Goal: Information Seeking & Learning: Learn about a topic

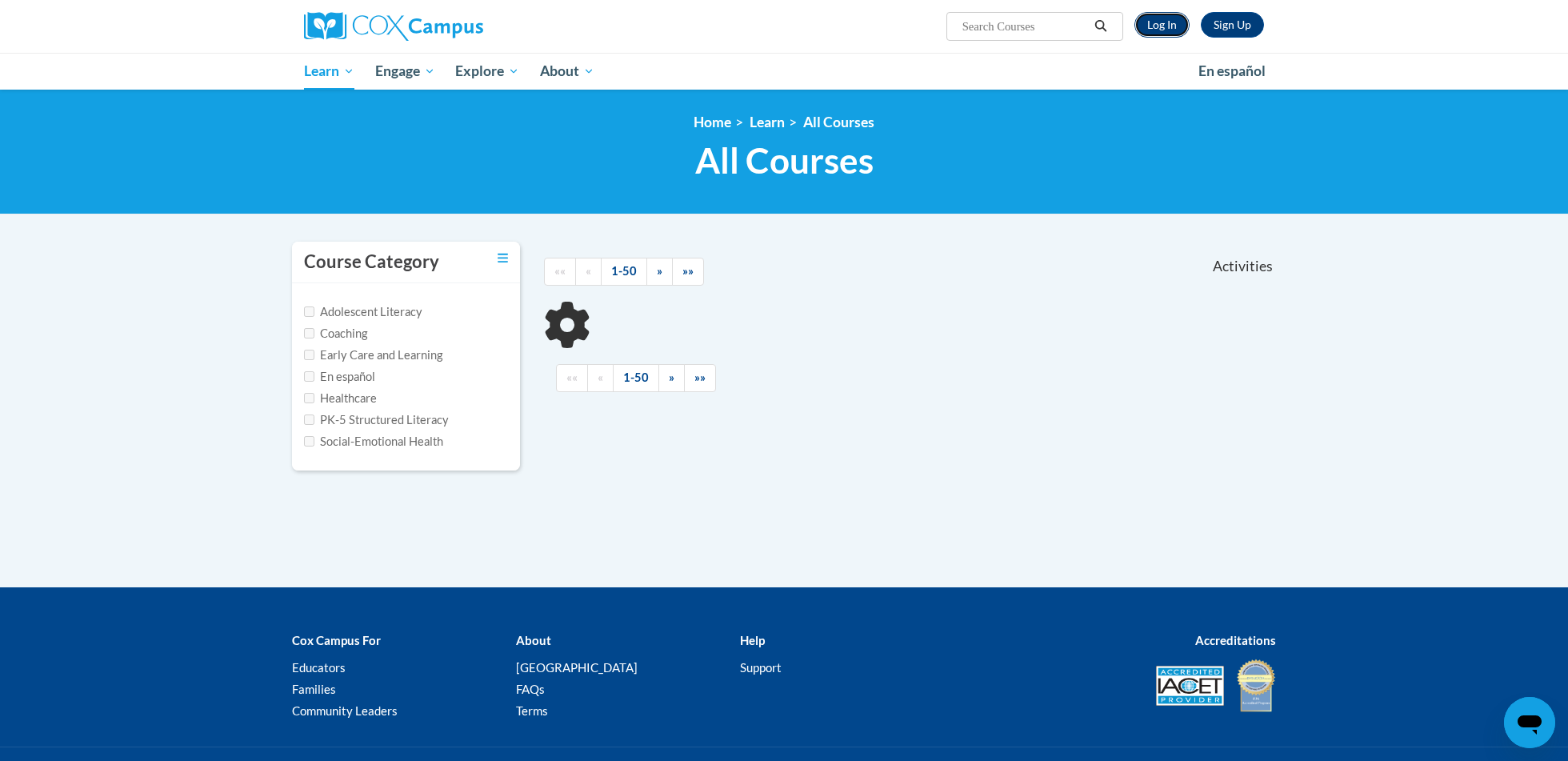
click at [1173, 29] on link "Log In" at bounding box center [1162, 25] width 55 height 26
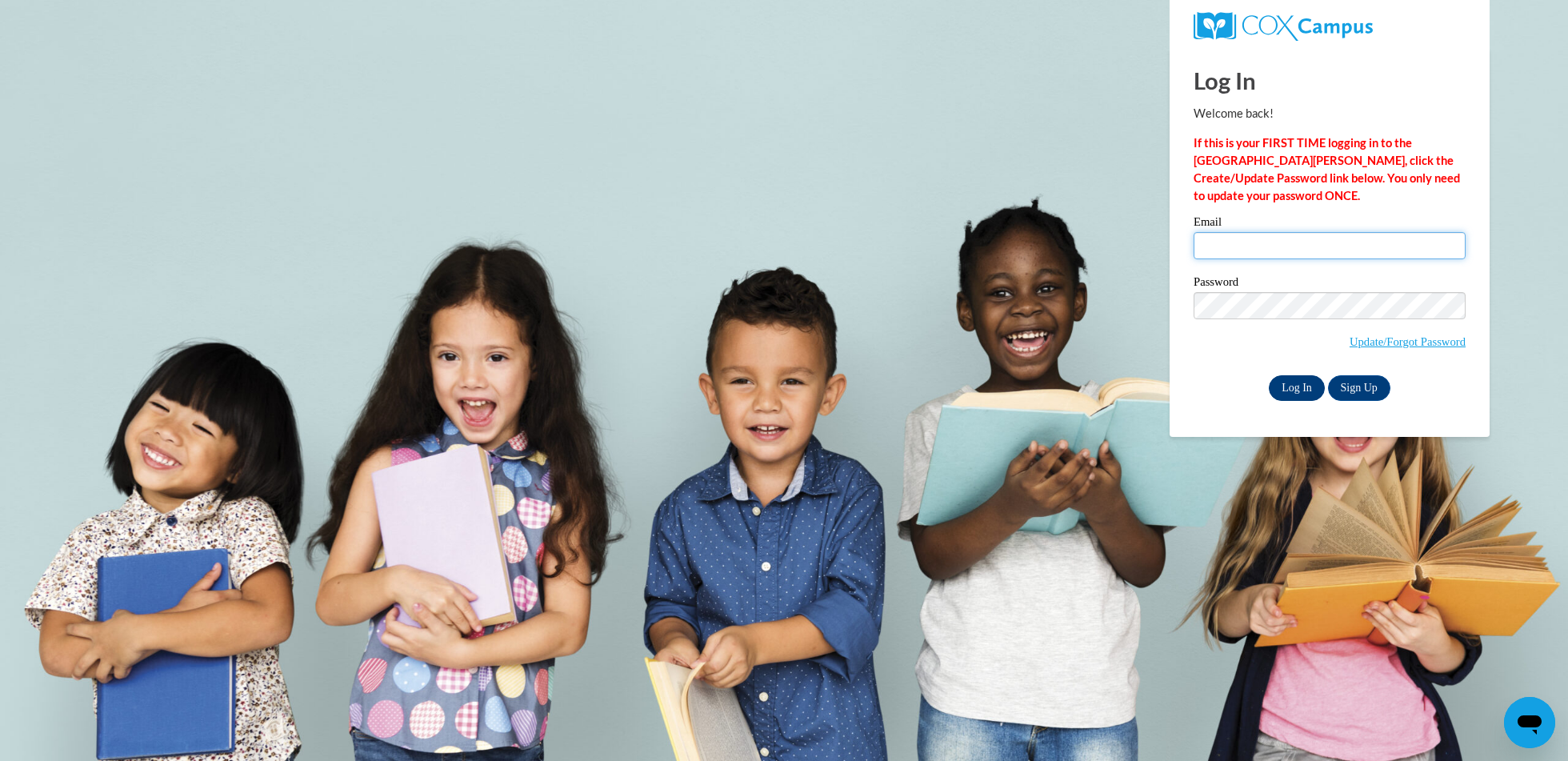
type input "katewill@hssdschools.org"
click at [1311, 398] on input "Log In" at bounding box center [1297, 388] width 56 height 26
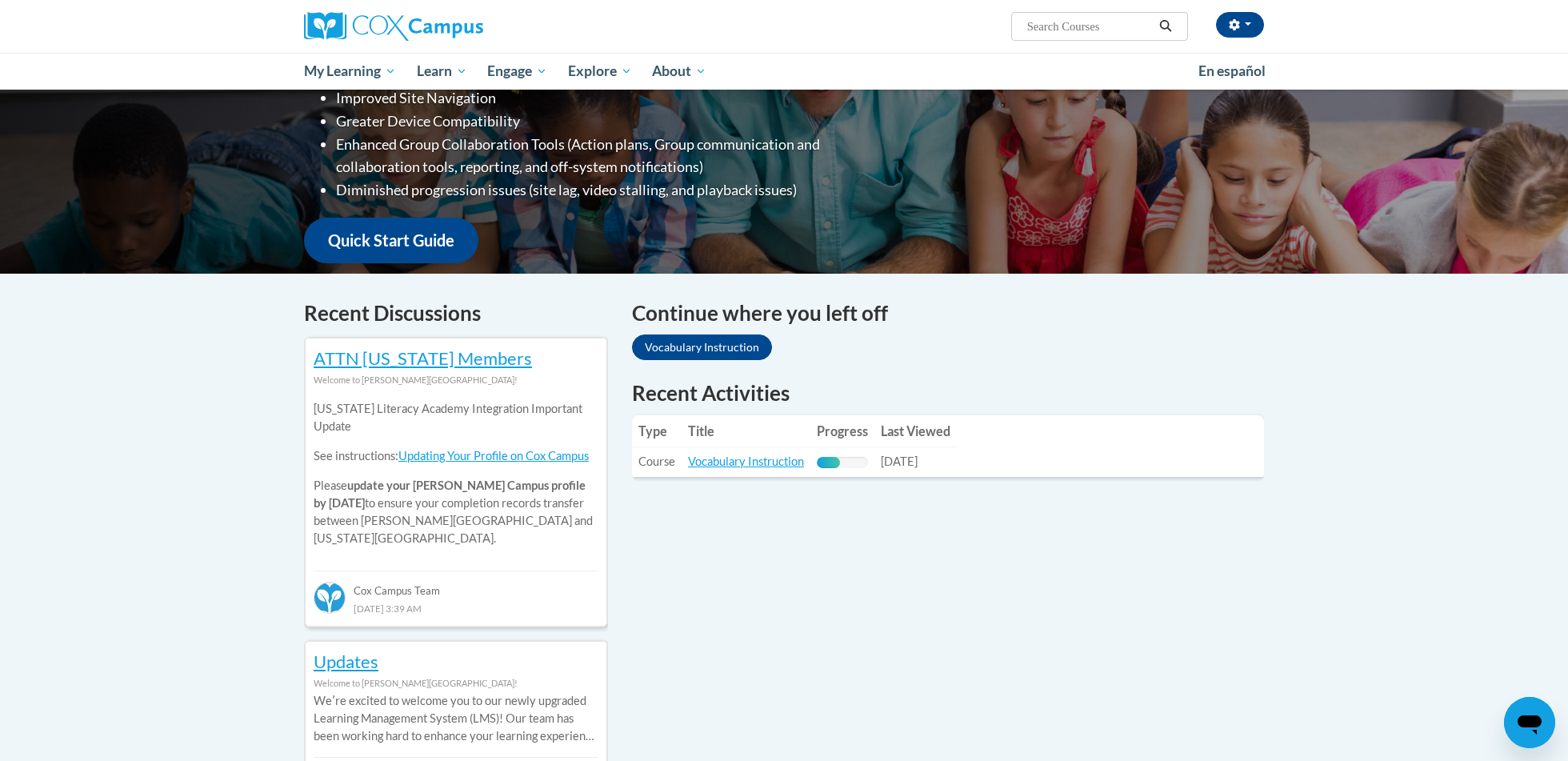
scroll to position [317, 0]
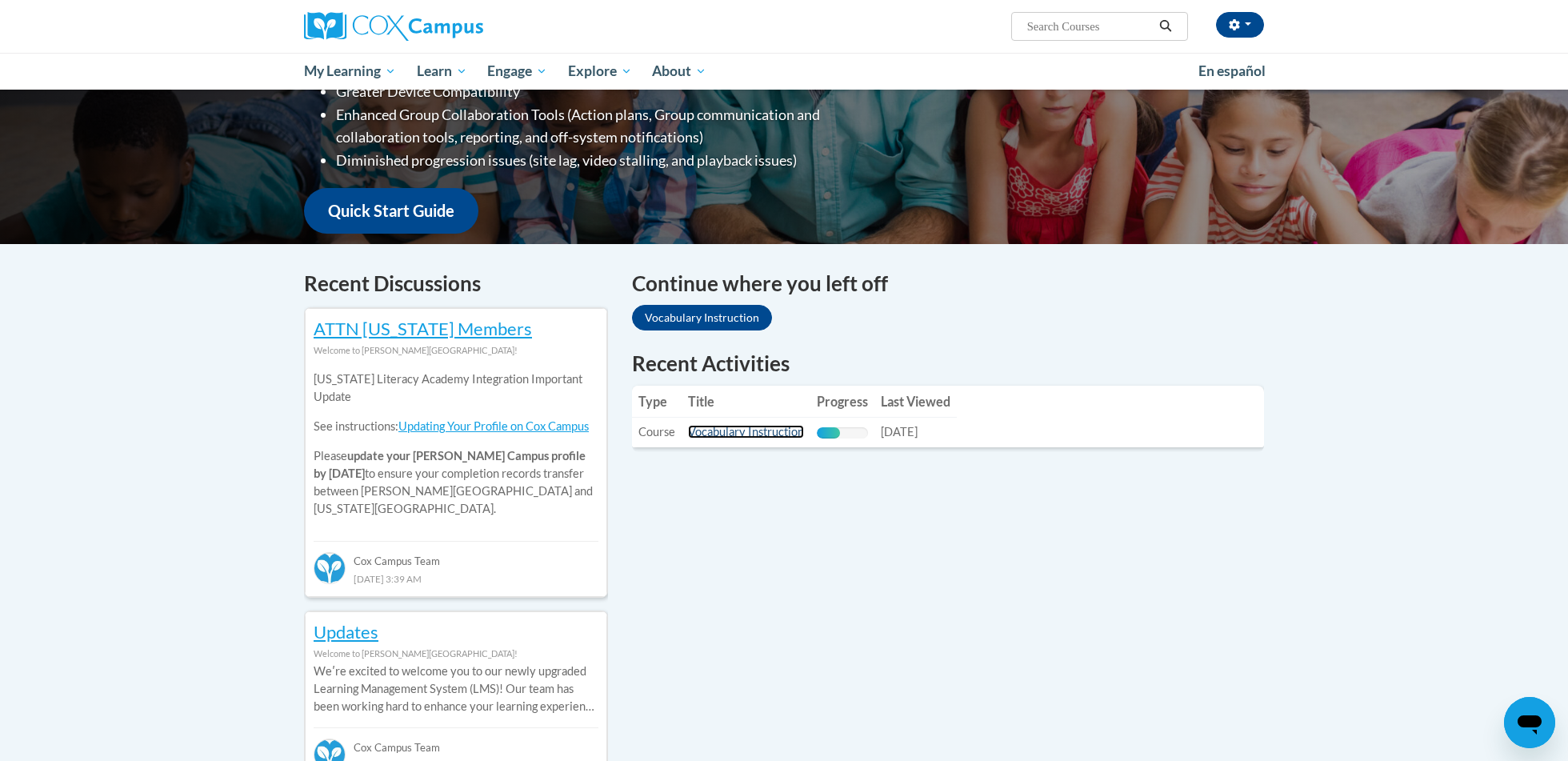
click at [712, 435] on link "Vocabulary Instruction" at bounding box center [746, 432] width 116 height 14
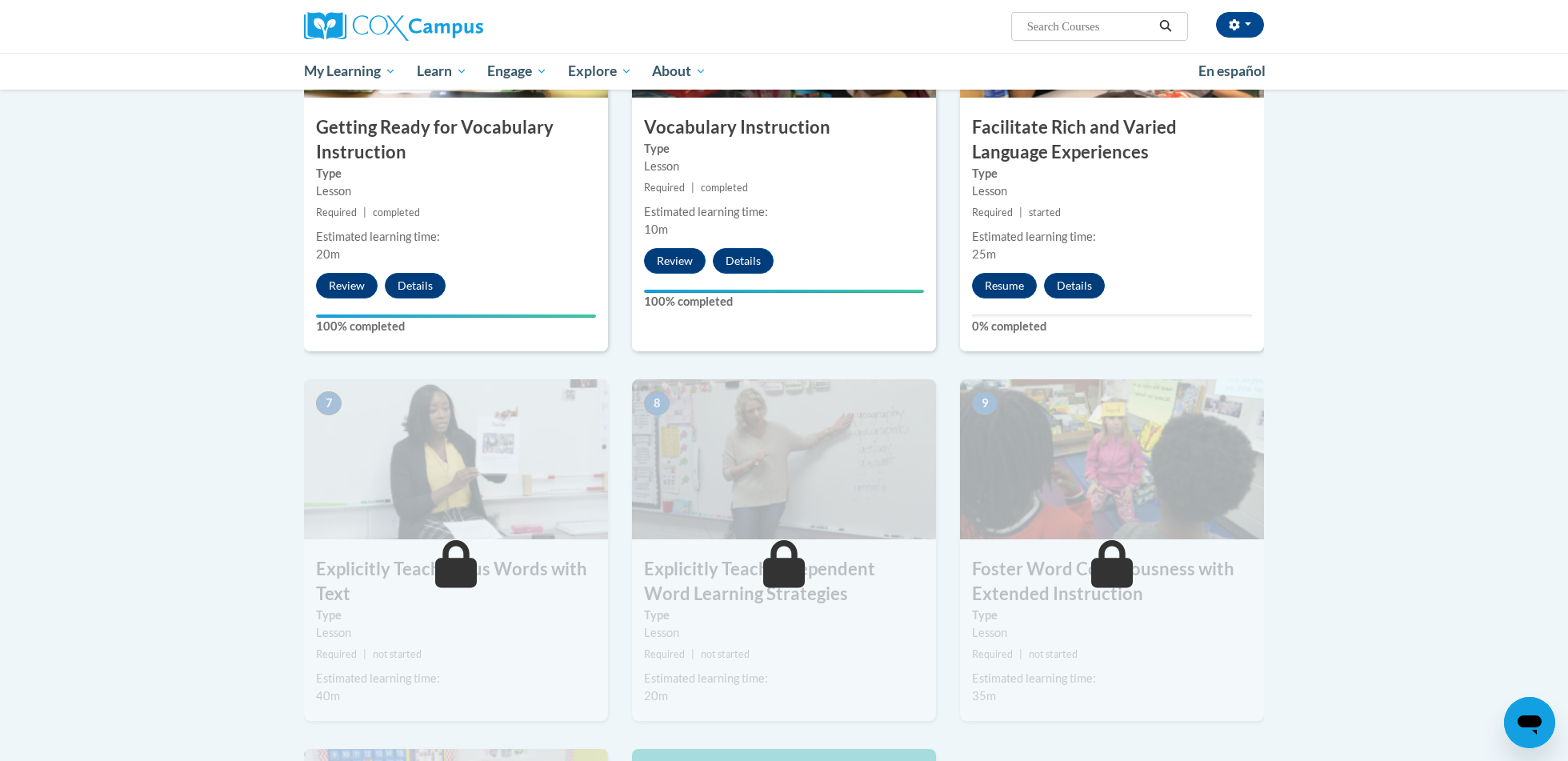
scroll to position [1059, 0]
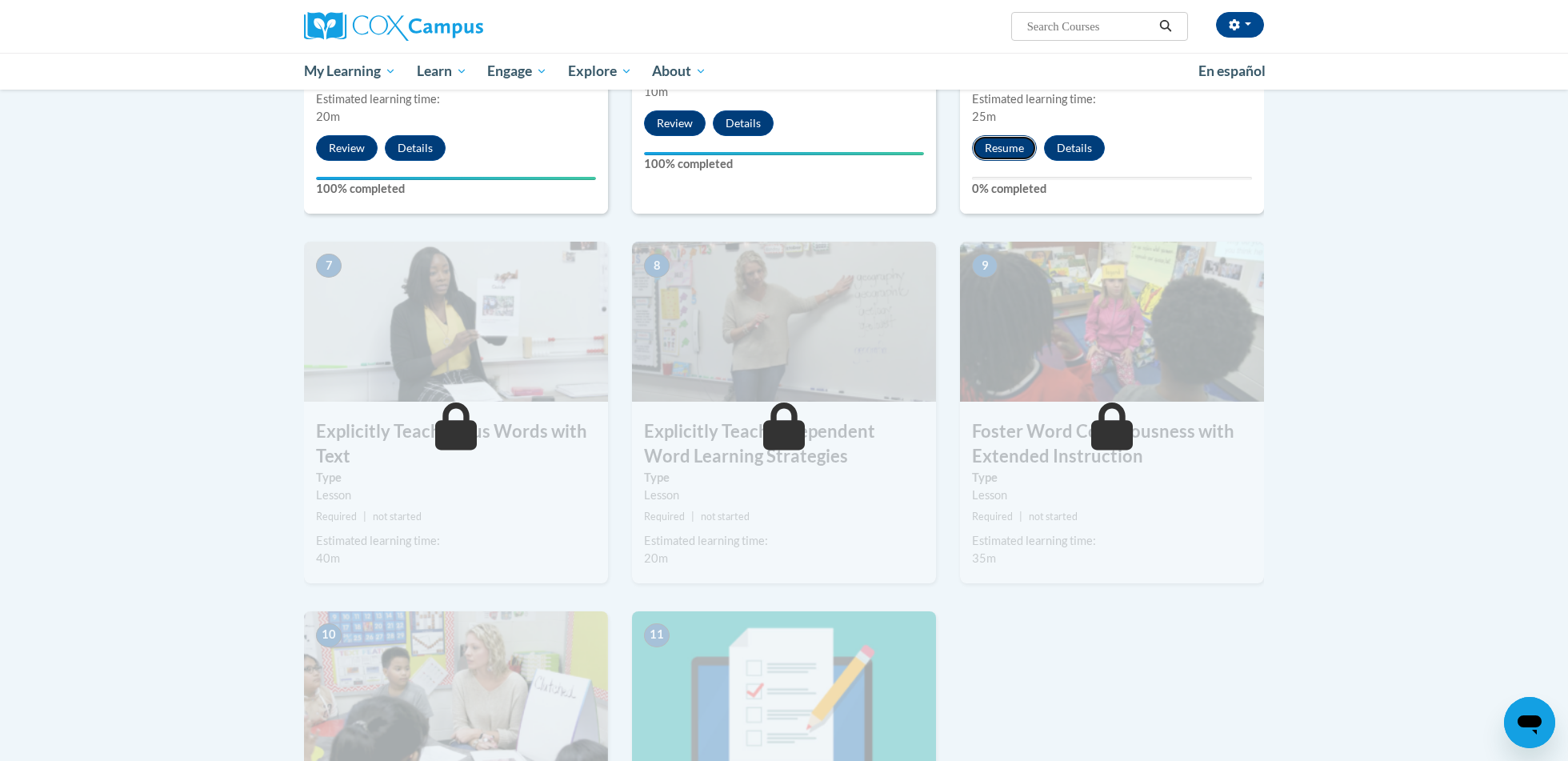
click at [983, 157] on button "Resume" at bounding box center [1004, 148] width 65 height 26
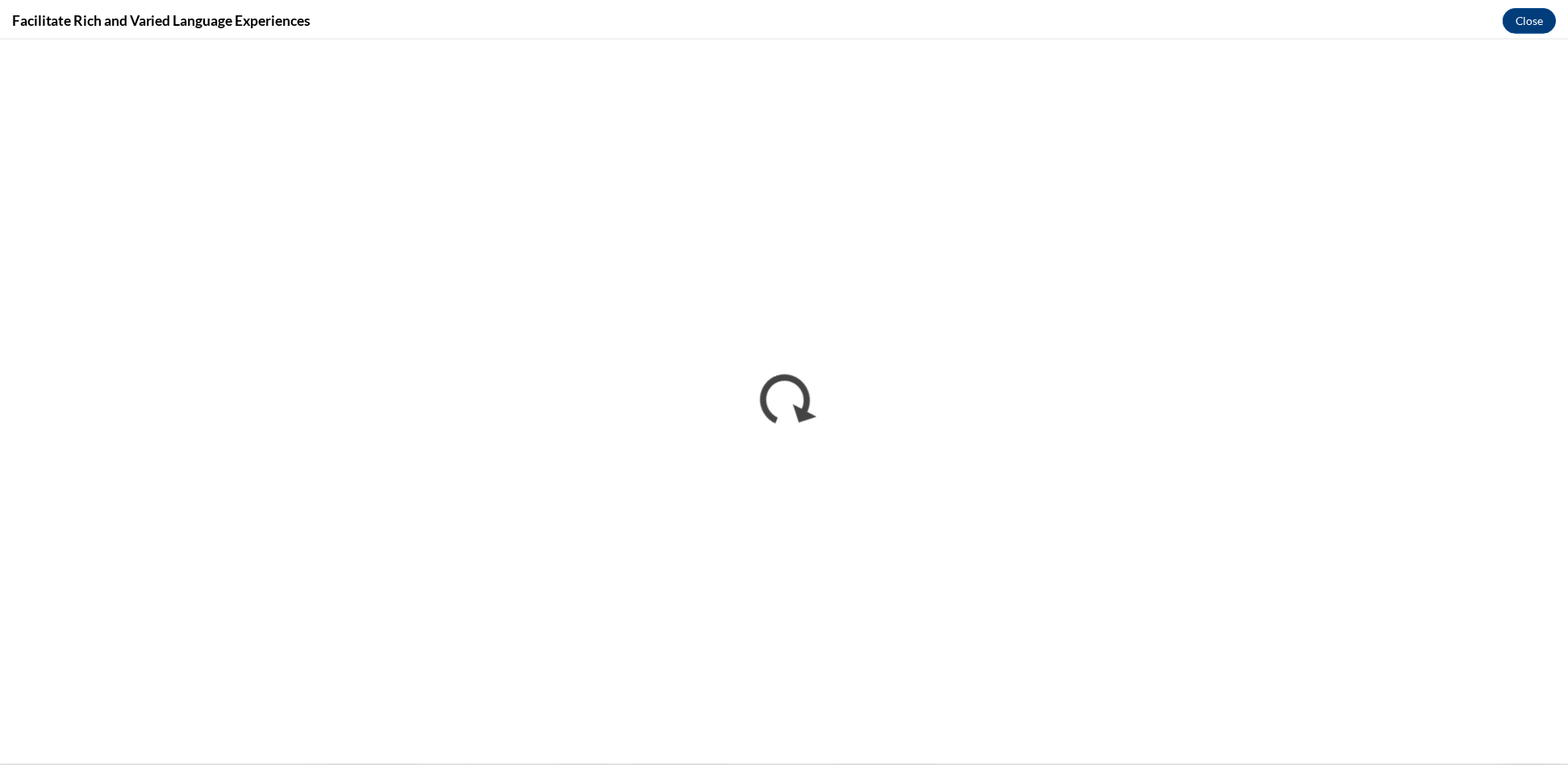
scroll to position [0, 0]
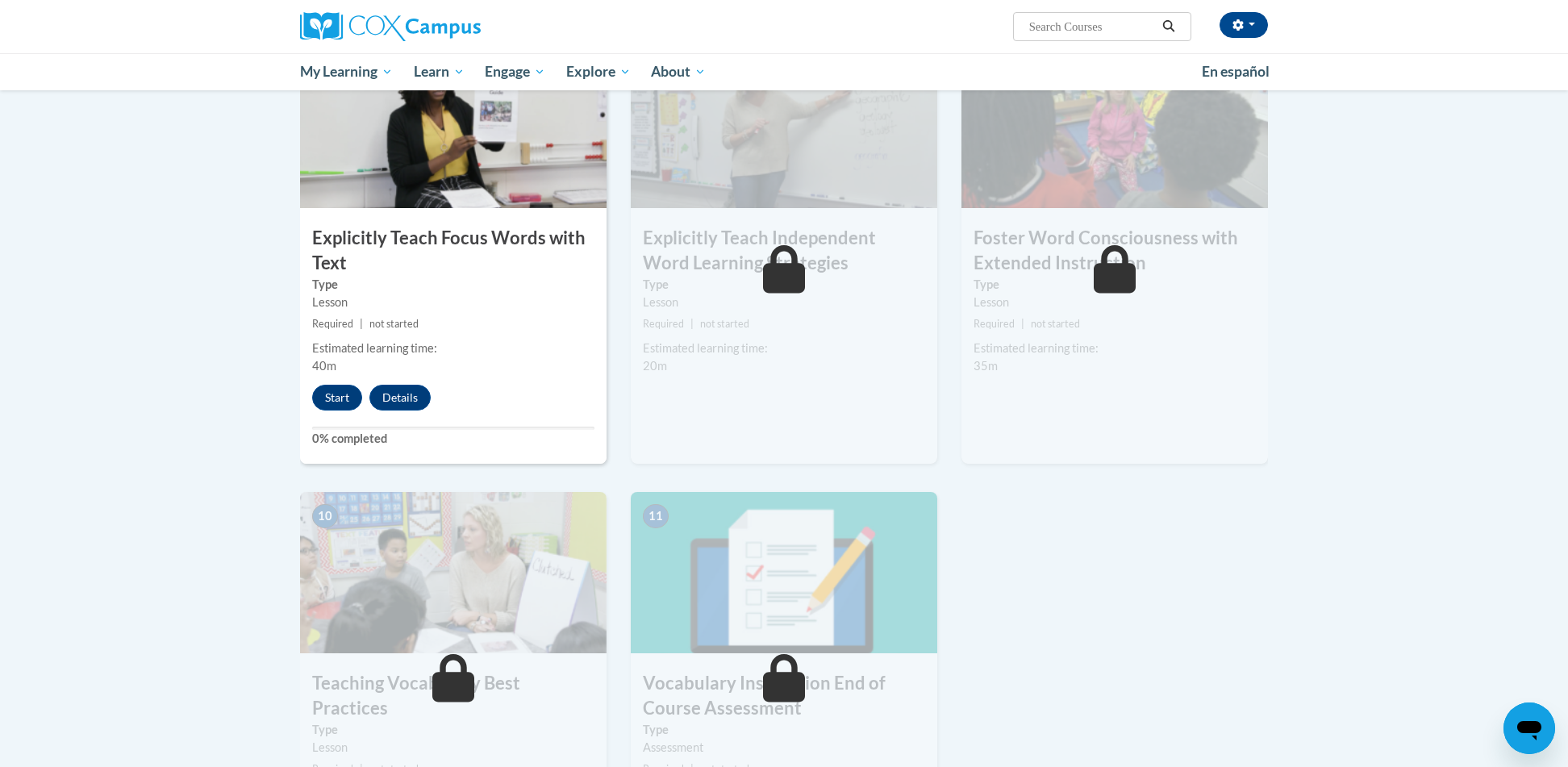
scroll to position [1262, 0]
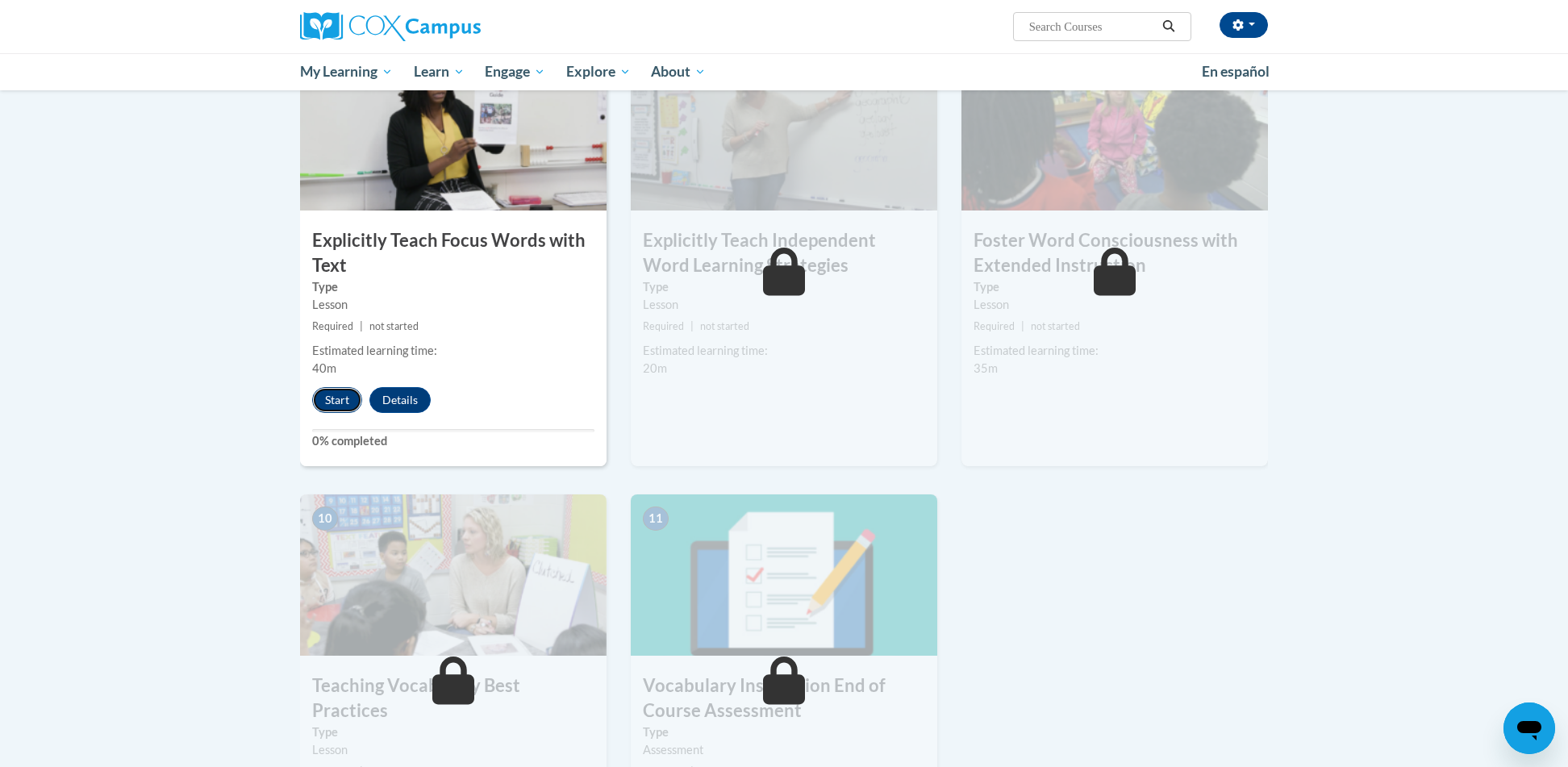
click at [333, 401] on button "Start" at bounding box center [336, 400] width 50 height 26
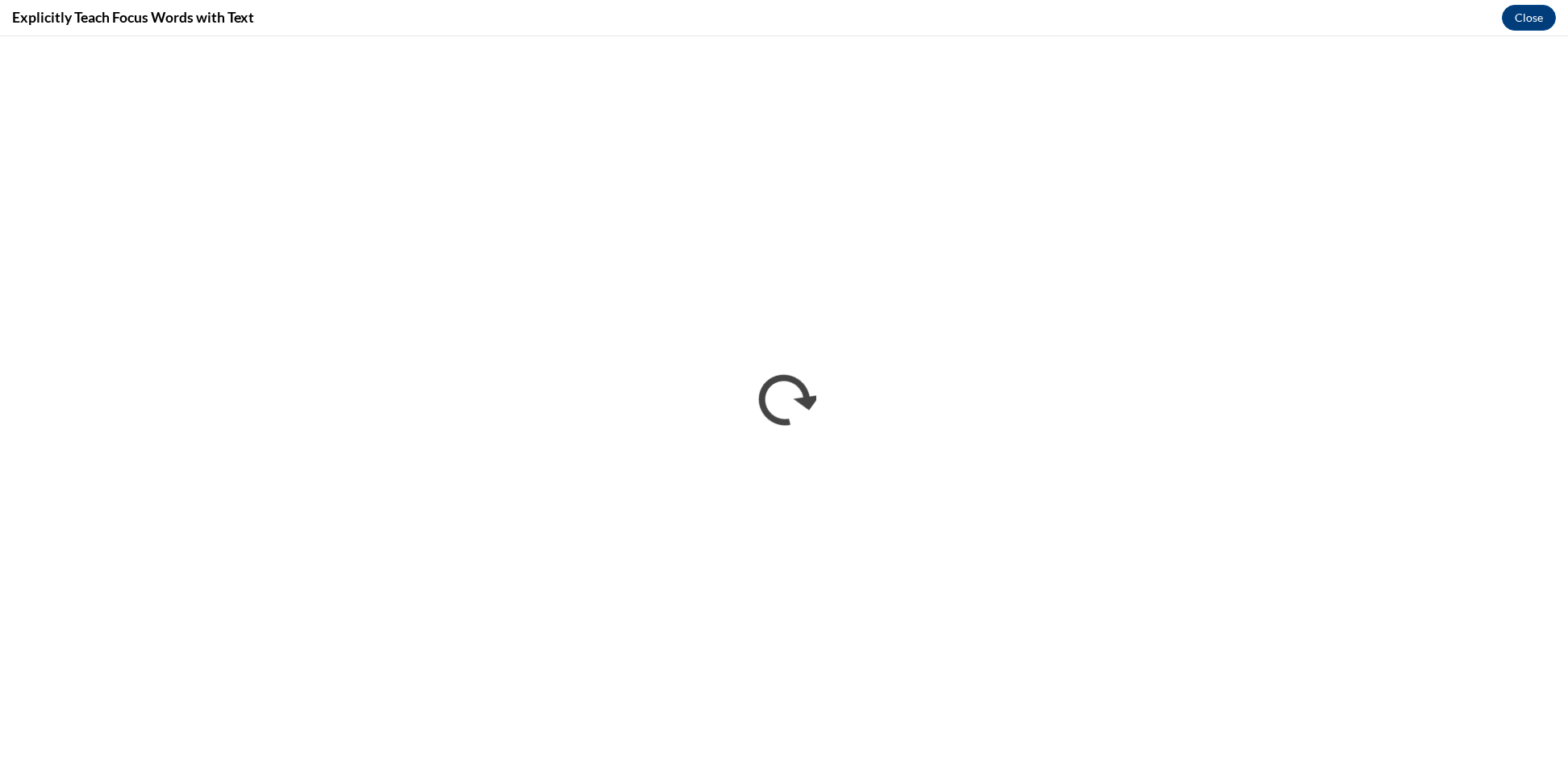
scroll to position [0, 0]
